Goal: Find specific page/section: Find specific page/section

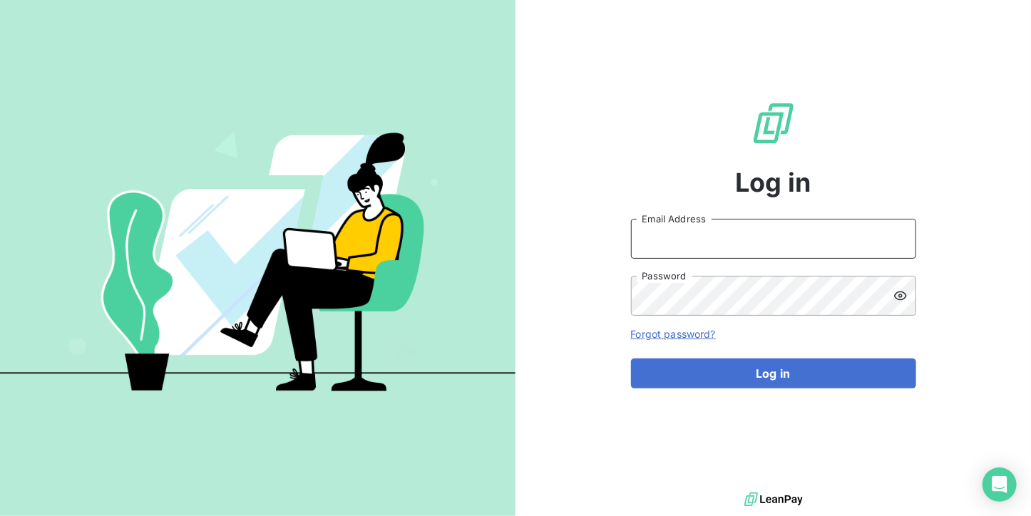
type input "[DOMAIN_NAME][EMAIL_ADDRESS][DOMAIN_NAME]"
click at [857, 245] on input "[DOMAIN_NAME][EMAIL_ADDRESS][DOMAIN_NAME]" at bounding box center [773, 239] width 285 height 40
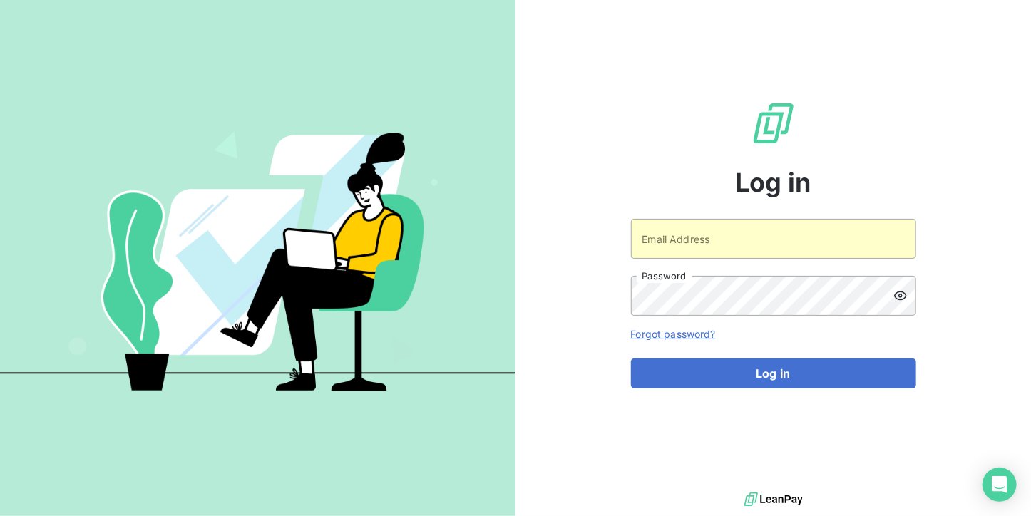
click at [717, 213] on div "Log in Email Address Password Forgot password? Log in" at bounding box center [773, 244] width 285 height 489
click at [713, 238] on input "Email Address" at bounding box center [773, 239] width 285 height 40
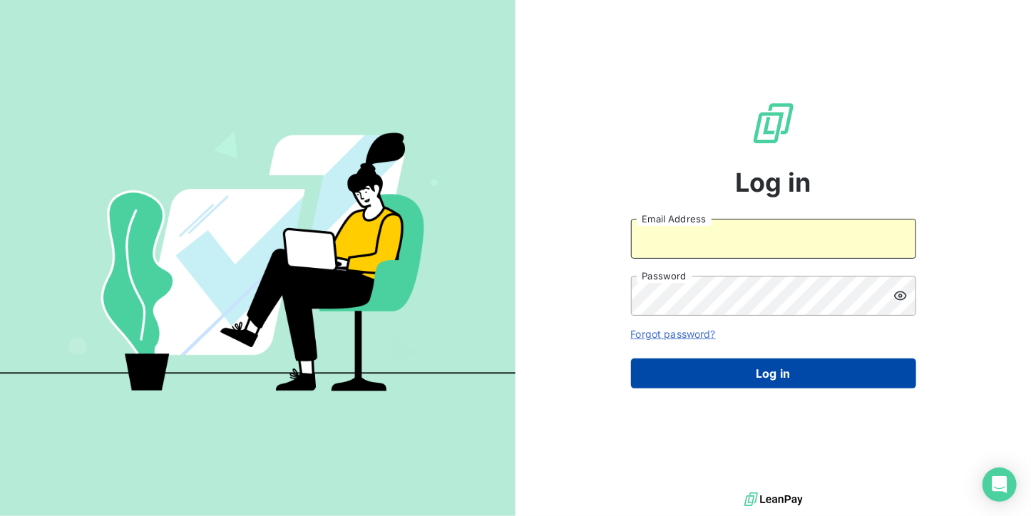
type input "[EMAIL_ADDRESS][DOMAIN_NAME]"
click at [715, 375] on button "Log in" at bounding box center [773, 374] width 285 height 30
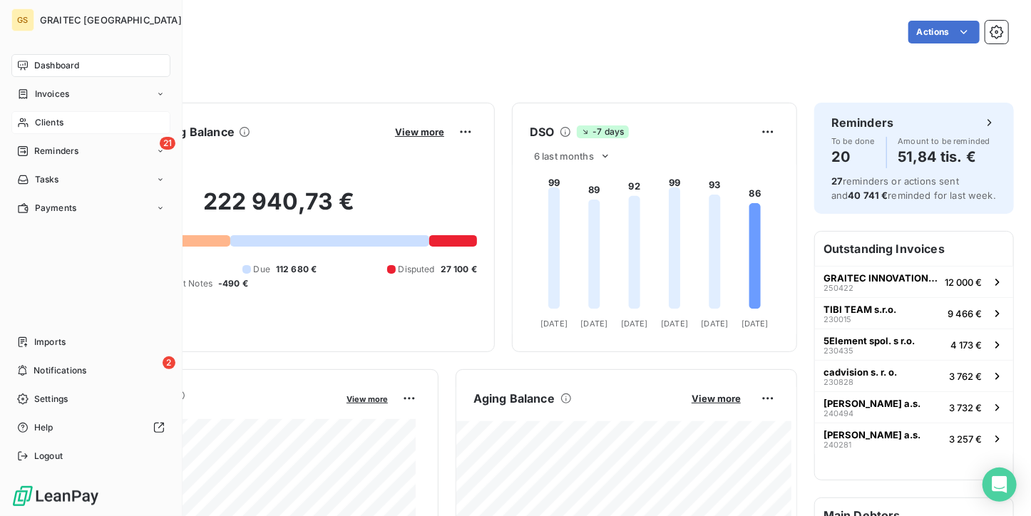
click at [63, 131] on div "Clients" at bounding box center [90, 122] width 159 height 23
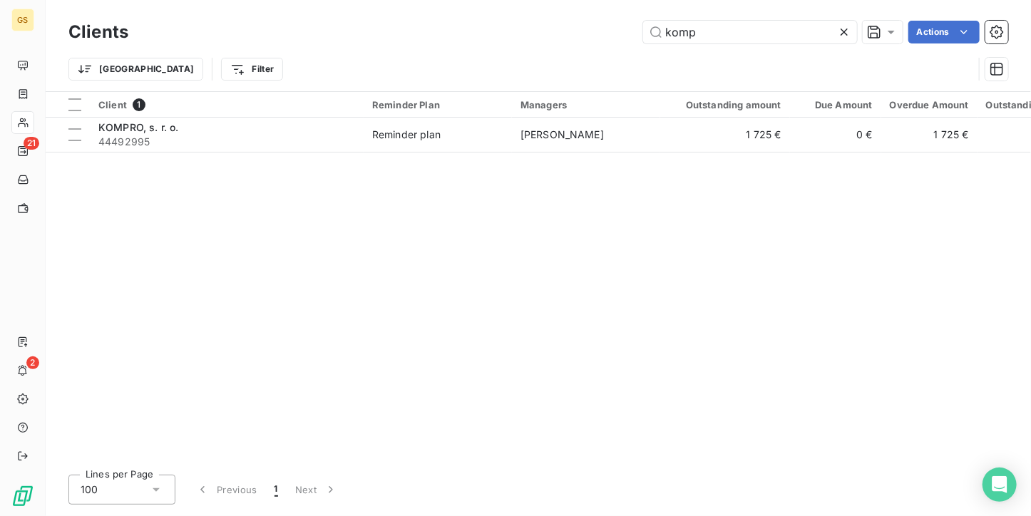
click at [842, 28] on icon at bounding box center [844, 32] width 14 height 14
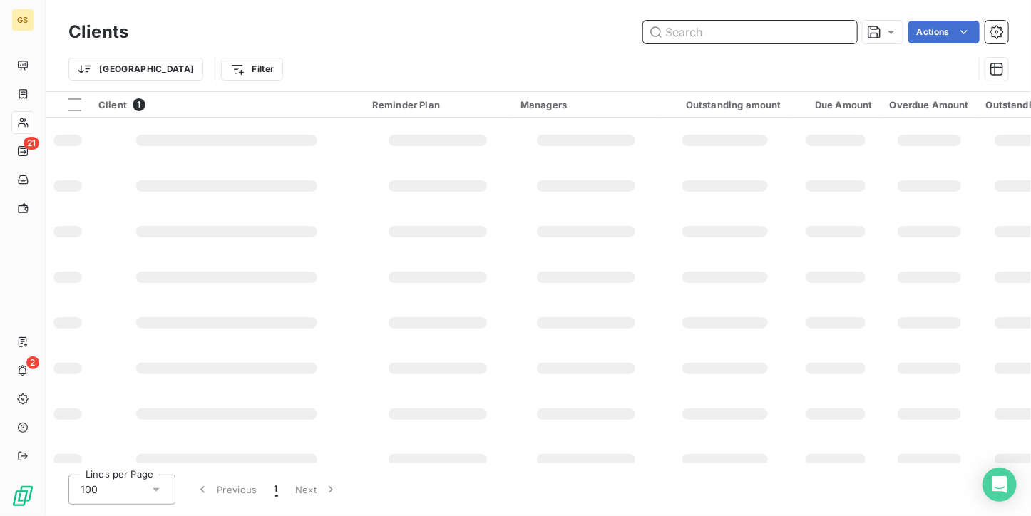
click at [788, 37] on input "text" at bounding box center [750, 32] width 214 height 23
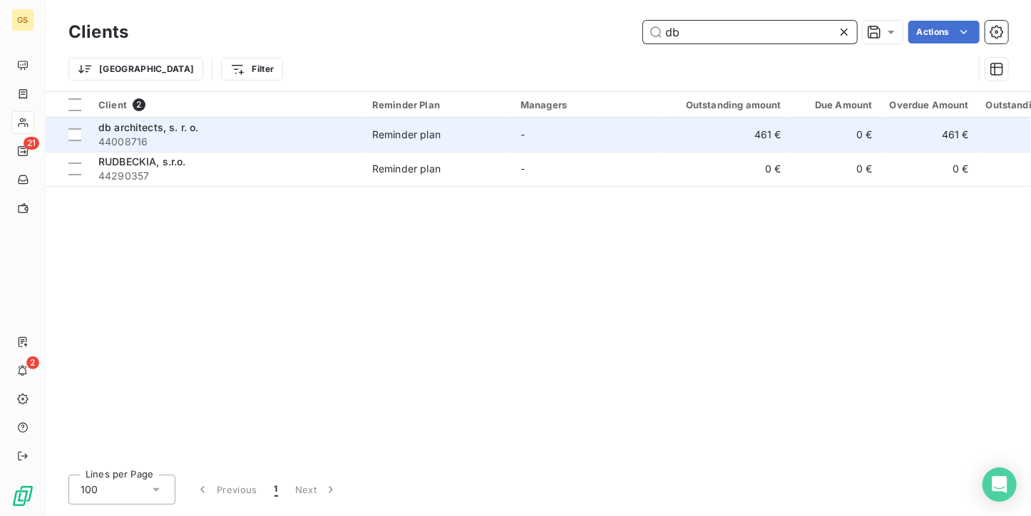
type input "db"
click at [349, 136] on span "44008716" at bounding box center [226, 142] width 257 height 14
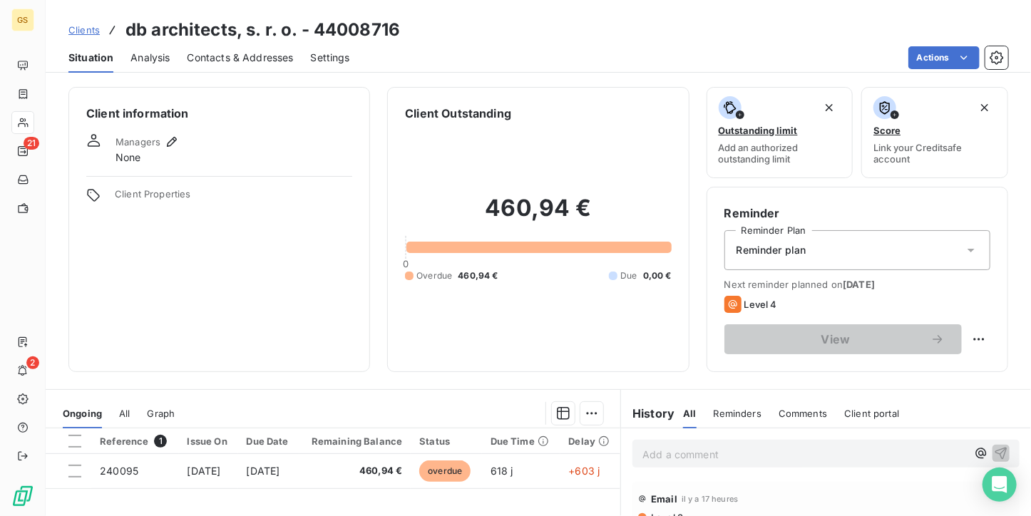
click at [251, 48] on div "Contacts & Addresses" at bounding box center [241, 58] width 106 height 30
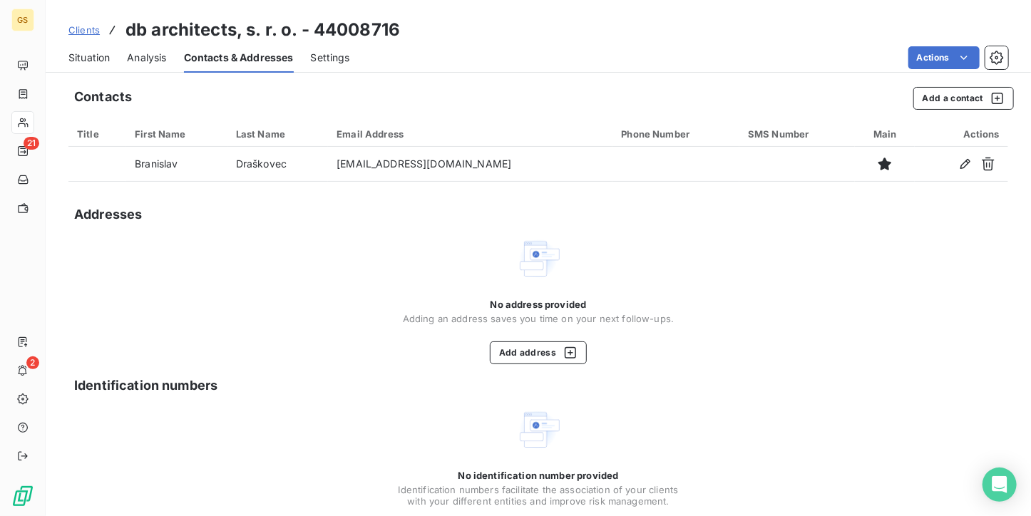
click at [58, 53] on div "Situation Analysis Contacts & Addresses Settings Actions" at bounding box center [539, 58] width 986 height 30
click at [70, 51] on span "Situation" at bounding box center [88, 58] width 41 height 14
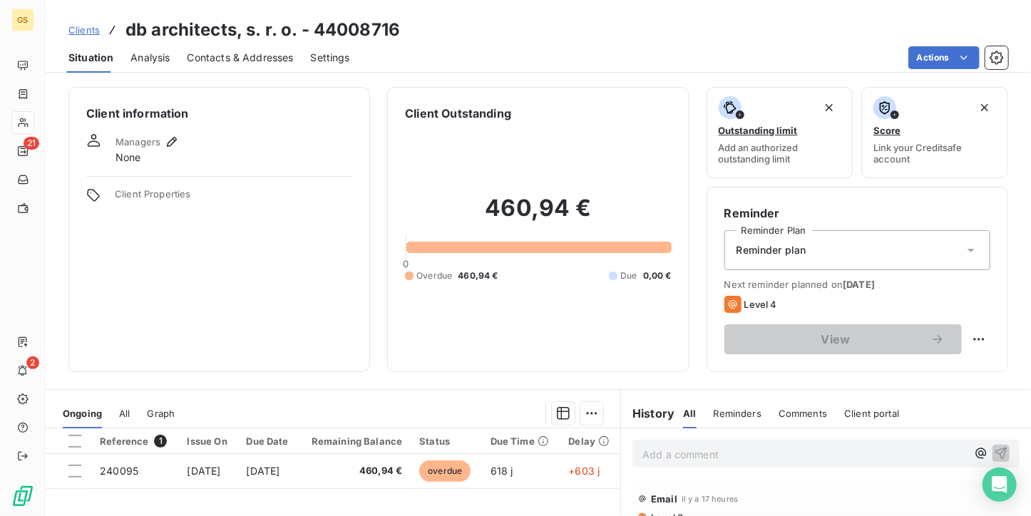
scroll to position [143, 0]
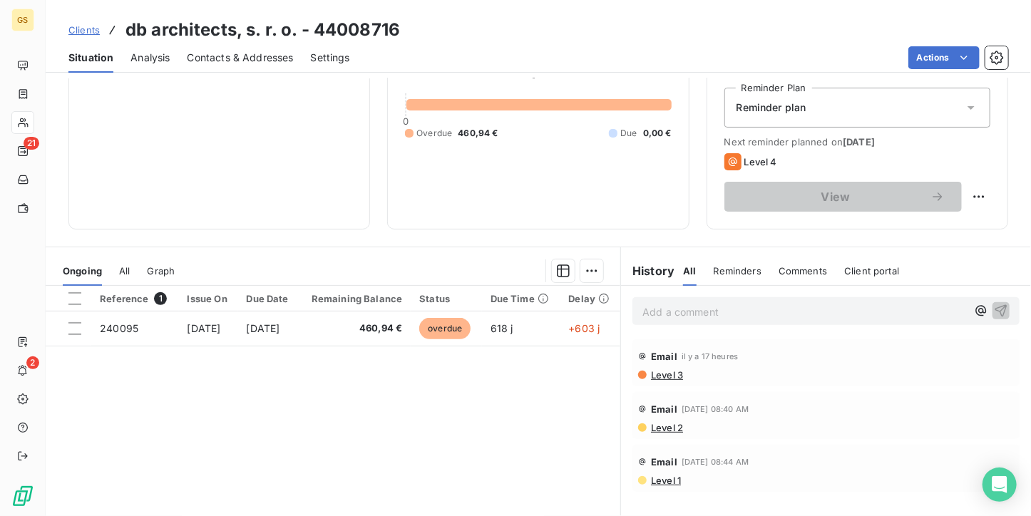
click at [670, 313] on p "Add a comment ﻿" at bounding box center [805, 312] width 325 height 18
